Goal: Complete application form: Complete application form

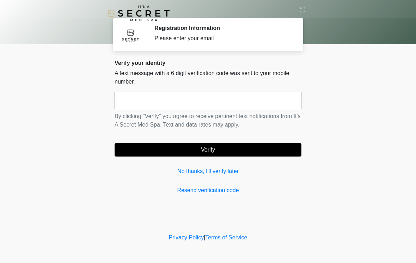
click at [228, 106] on input "text" at bounding box center [208, 101] width 187 height 18
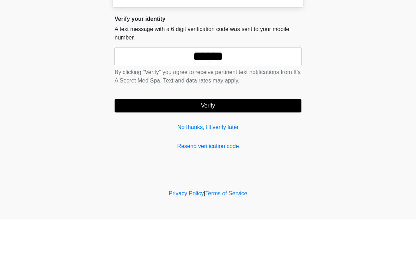
type input "******"
click at [255, 143] on button "Verify" at bounding box center [208, 149] width 187 height 13
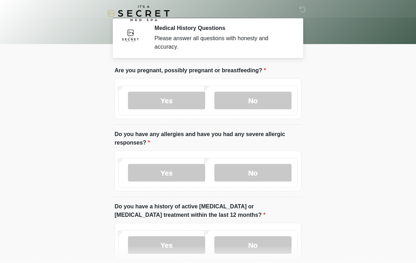
click at [257, 101] on label "No" at bounding box center [252, 101] width 77 height 18
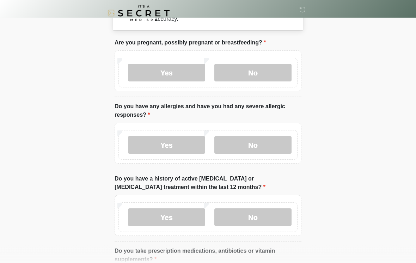
click at [269, 149] on label "No" at bounding box center [252, 145] width 77 height 18
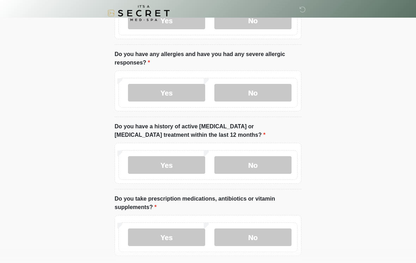
click at [254, 168] on label "No" at bounding box center [252, 166] width 77 height 18
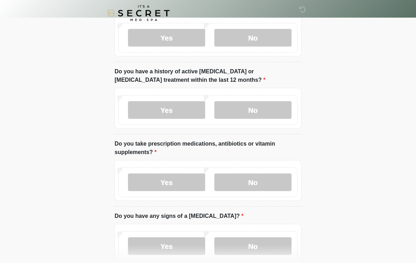
click at [252, 184] on label "No" at bounding box center [252, 183] width 77 height 18
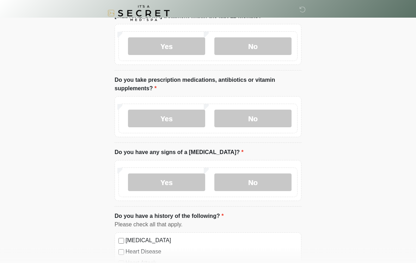
click at [251, 183] on label "No" at bounding box center [252, 183] width 77 height 18
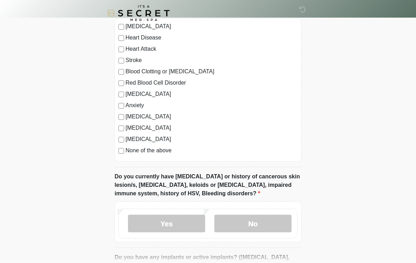
scroll to position [422, 0]
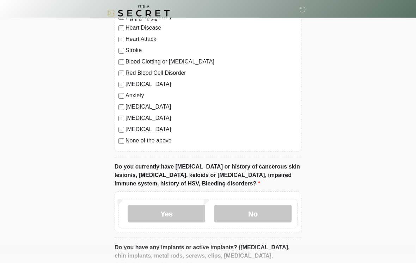
click at [166, 143] on label "None of the above" at bounding box center [212, 141] width 172 height 8
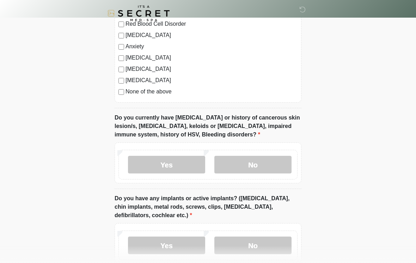
scroll to position [471, 0]
click at [265, 167] on label "No" at bounding box center [252, 166] width 77 height 18
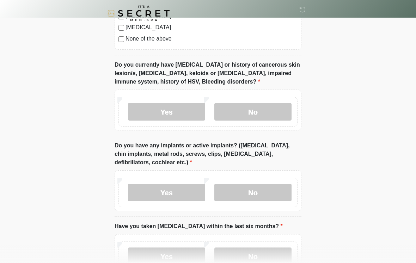
click at [245, 198] on label "No" at bounding box center [252, 193] width 77 height 18
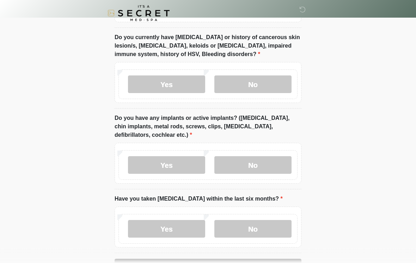
scroll to position [587, 0]
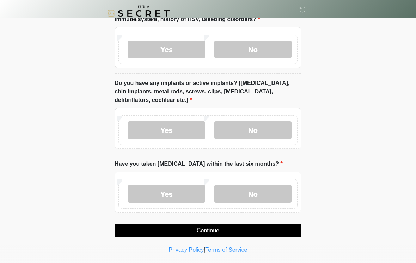
click at [263, 187] on label "No" at bounding box center [252, 194] width 77 height 18
click at [230, 231] on button "Continue" at bounding box center [208, 230] width 187 height 13
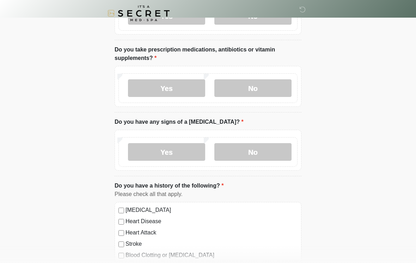
scroll to position [0, 0]
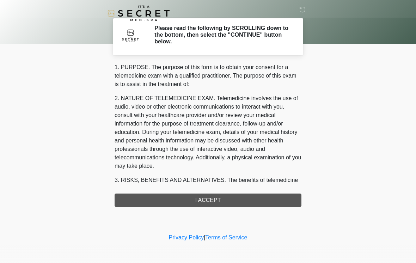
click at [253, 202] on div "1. PURPOSE. The purpose of this form is to obtain your consent for a telemedici…" at bounding box center [208, 135] width 187 height 144
click at [237, 201] on div "1. PURPOSE. The purpose of this form is to obtain your consent for a telemedici…" at bounding box center [208, 135] width 187 height 144
click at [227, 191] on div "1. PURPOSE. The purpose of this form is to obtain your consent for a telemedici…" at bounding box center [208, 135] width 187 height 144
click at [233, 204] on div "1. PURPOSE. The purpose of this form is to obtain your consent for a telemedici…" at bounding box center [208, 135] width 187 height 144
click at [209, 203] on div "1. PURPOSE. The purpose of this form is to obtain your consent for a telemedici…" at bounding box center [208, 135] width 187 height 144
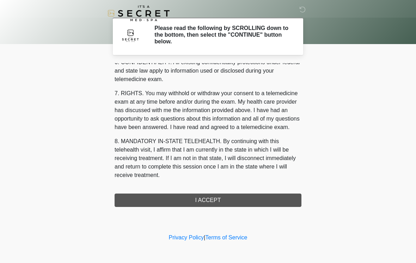
click at [234, 202] on button "I ACCEPT" at bounding box center [208, 200] width 187 height 13
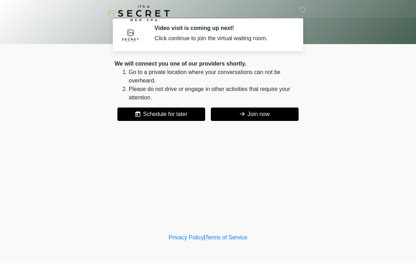
click at [266, 115] on button "Join now" at bounding box center [255, 114] width 88 height 13
